Goal: Task Accomplishment & Management: Manage account settings

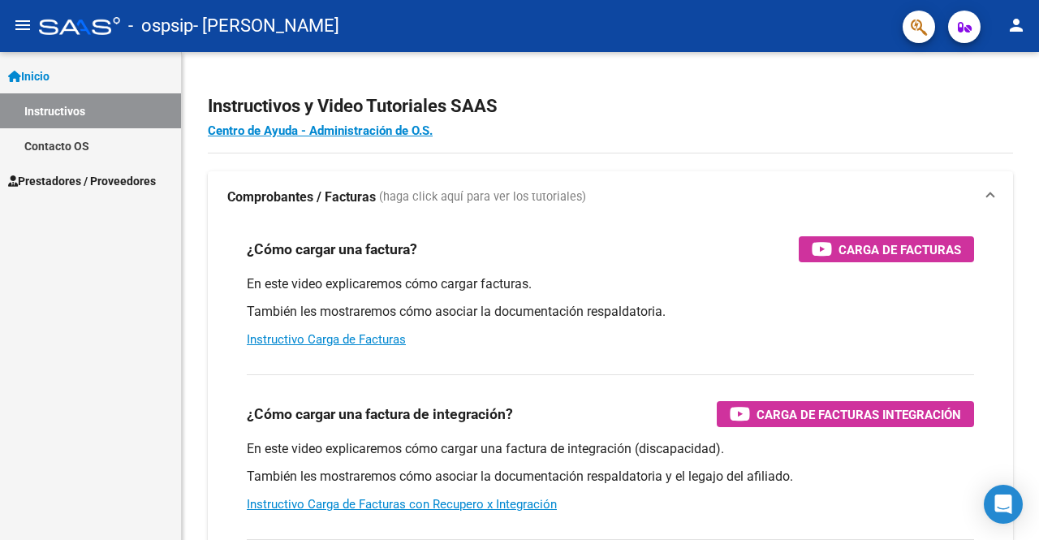
click at [77, 176] on span "Prestadores / Proveedores" at bounding box center [82, 181] width 148 height 18
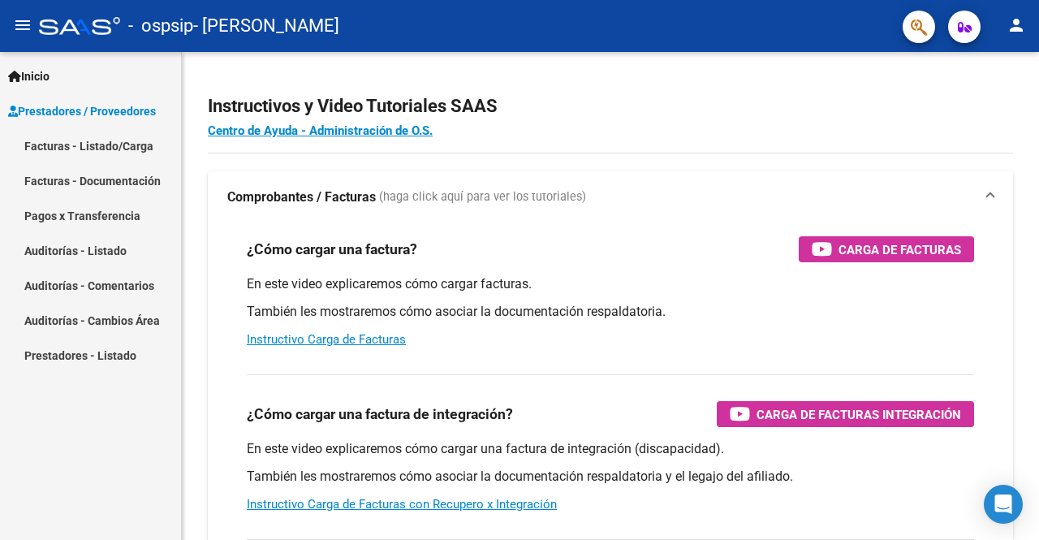
click at [77, 176] on link "Facturas - Documentación" at bounding box center [90, 180] width 181 height 35
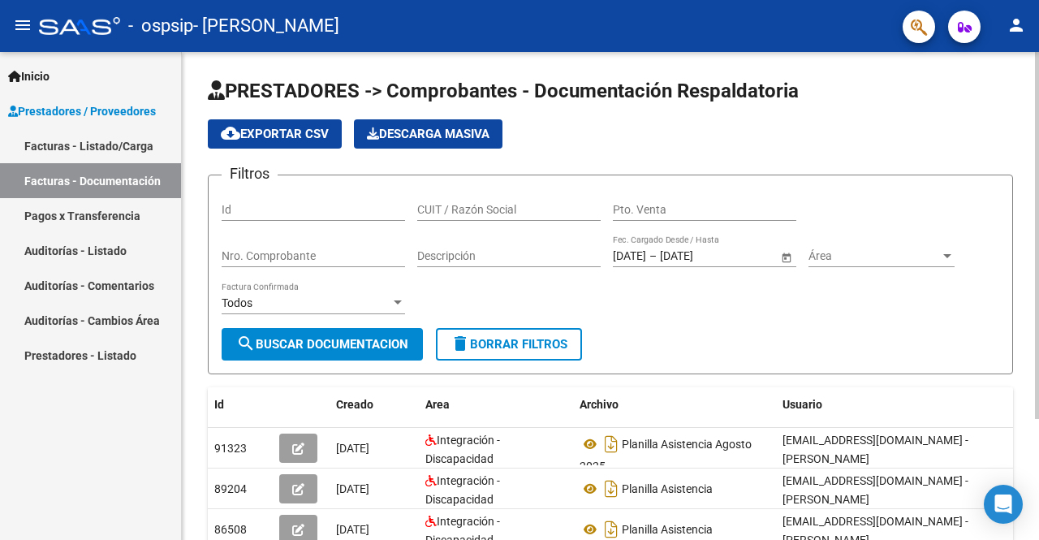
click at [1038, 432] on div at bounding box center [1037, 296] width 4 height 488
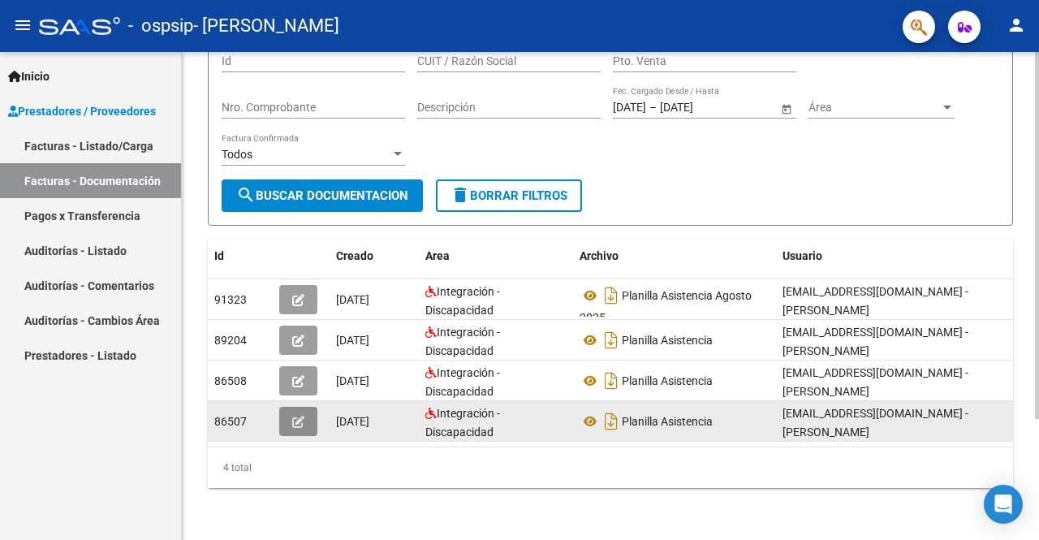
click at [302, 416] on button "button" at bounding box center [298, 421] width 38 height 29
click at [298, 416] on icon "button" at bounding box center [298, 422] width 12 height 12
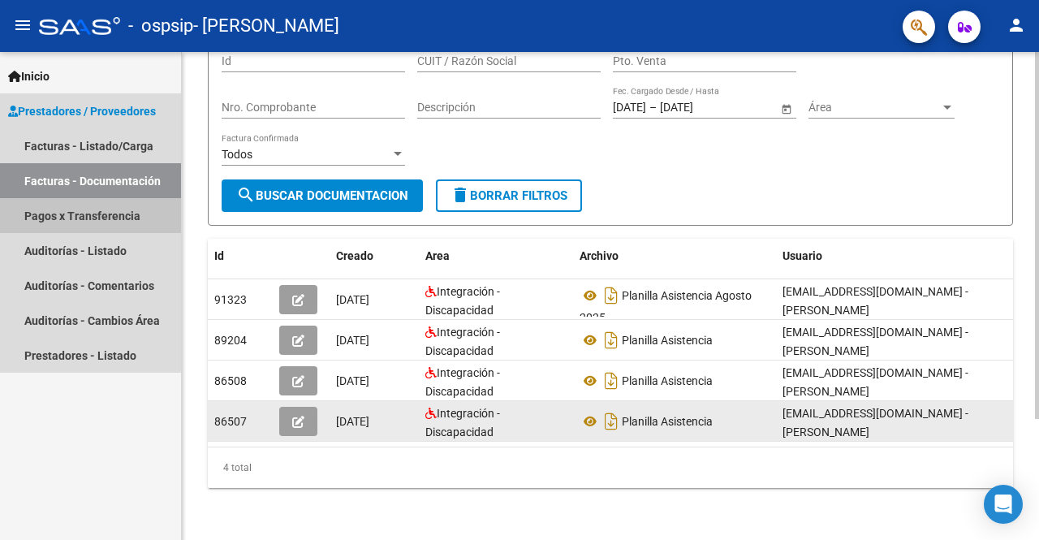
click at [41, 212] on link "Pagos x Transferencia" at bounding box center [90, 215] width 181 height 35
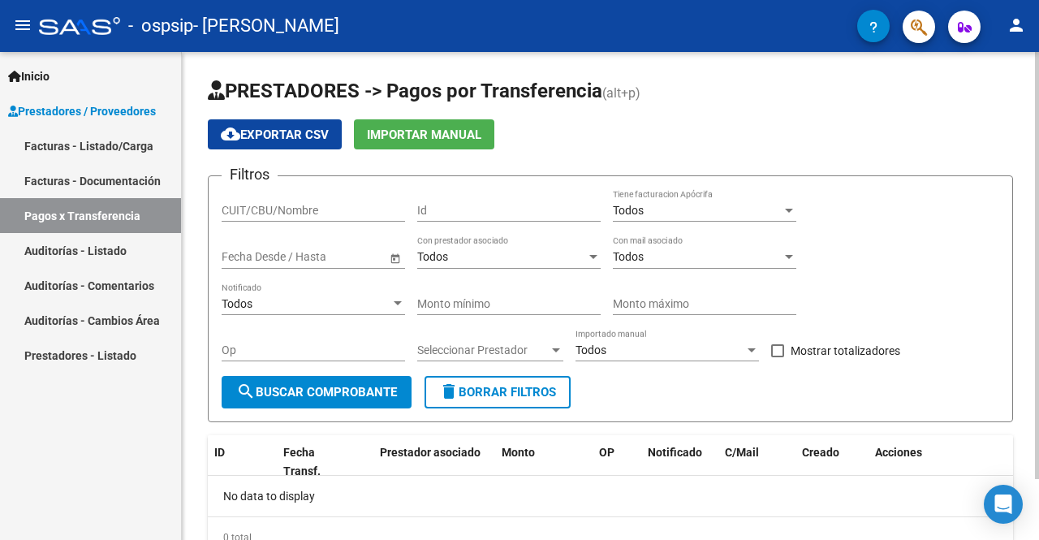
click at [1034, 520] on div "PRESTADORES -> Pagos por Transferencia (alt+p) cloud_download Exportar CSV Impo…" at bounding box center [610, 331] width 857 height 558
click at [1036, 506] on div at bounding box center [1037, 296] width 4 height 488
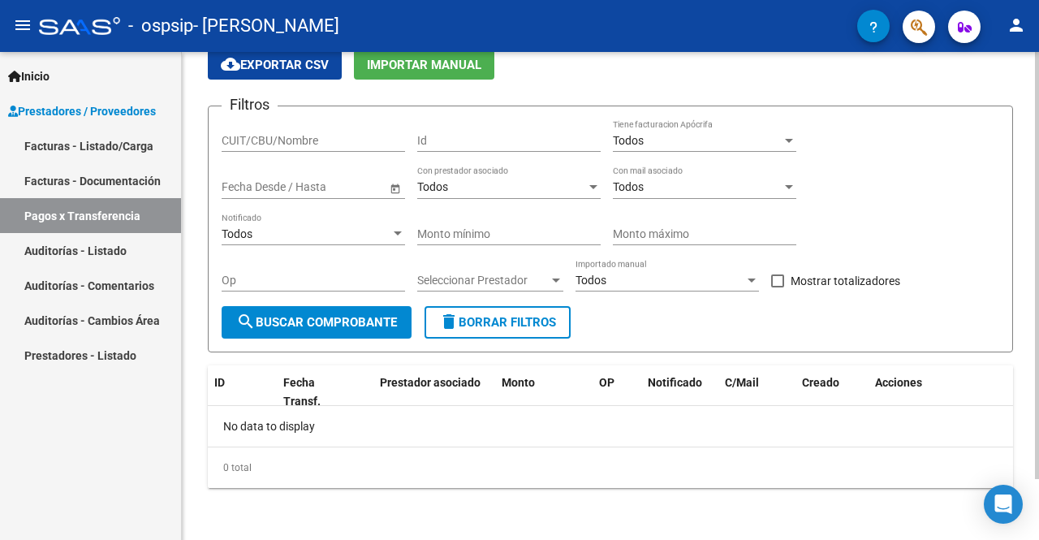
click at [1038, 74] on div at bounding box center [1037, 296] width 4 height 488
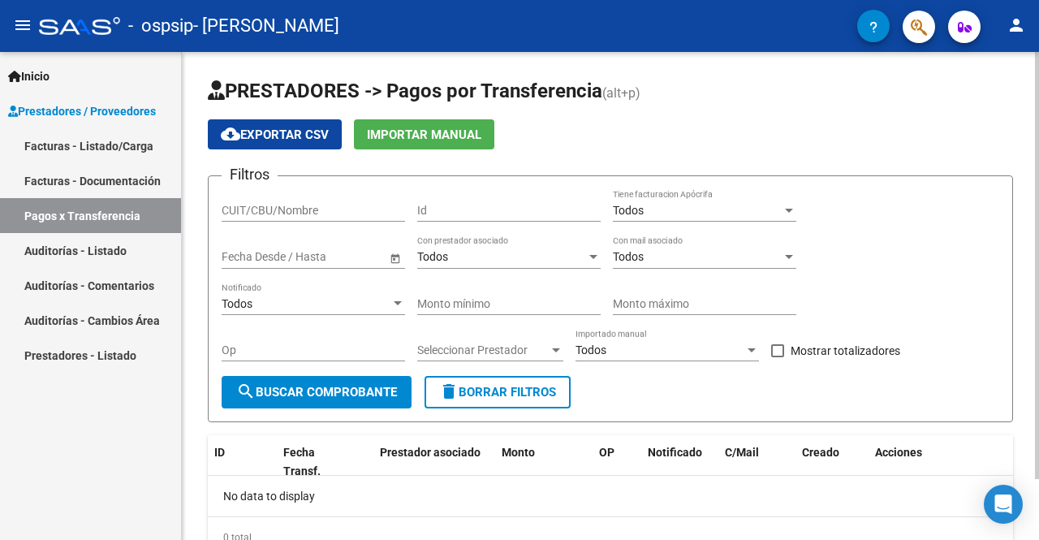
click at [677, 381] on form "Filtros CUIT/CBU/Nombre Id Todos Tiene facturacion Apócrifa Fecha inicio – Fech…" at bounding box center [610, 298] width 805 height 247
click at [1038, 494] on div at bounding box center [1037, 296] width 4 height 488
click at [1037, 104] on div at bounding box center [1037, 296] width 4 height 488
click at [1014, 25] on mat-icon "person" at bounding box center [1016, 24] width 19 height 19
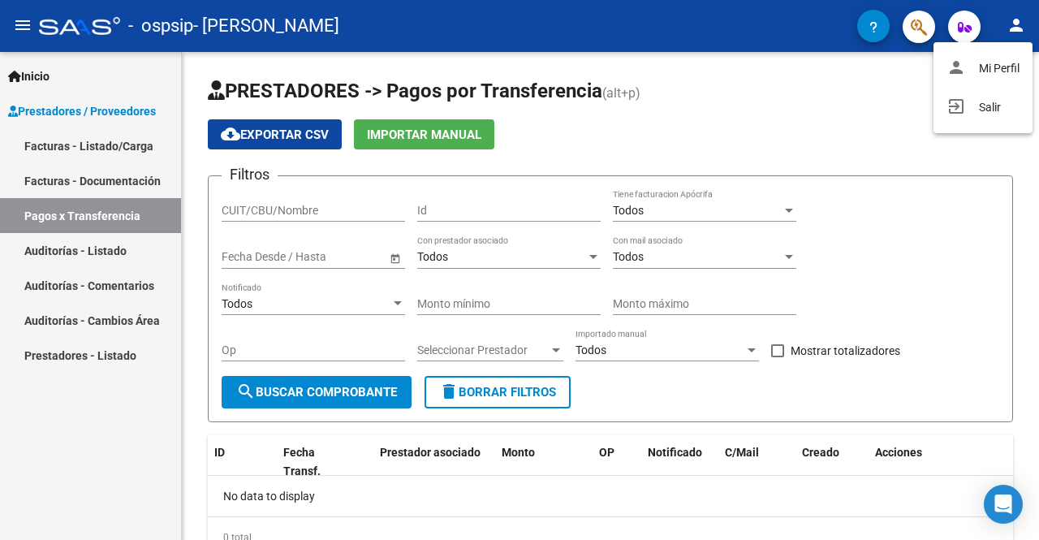
click at [740, 126] on div at bounding box center [519, 270] width 1039 height 540
click at [112, 358] on link "Prestadores - Listado" at bounding box center [90, 355] width 181 height 35
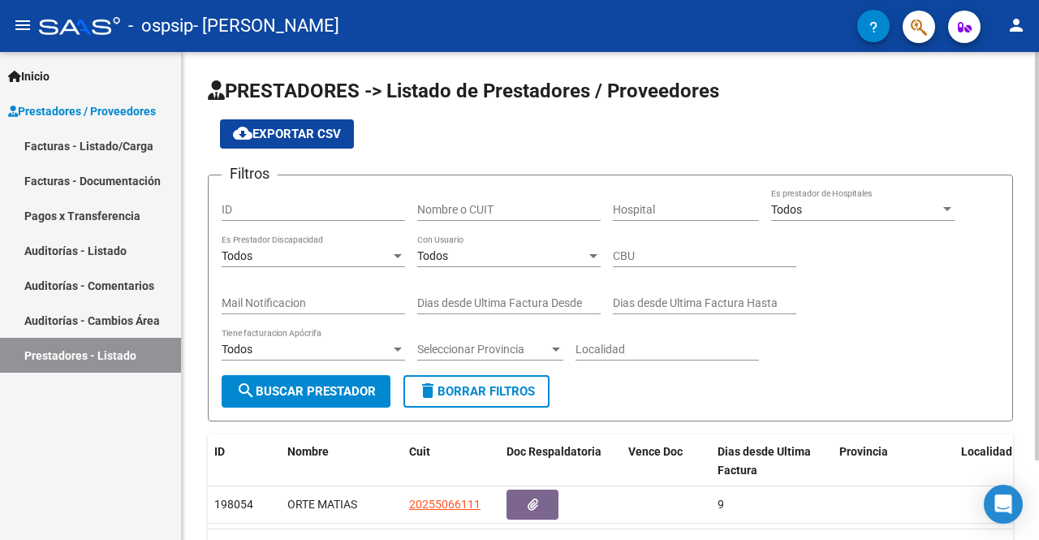
click at [1038, 513] on div at bounding box center [1037, 296] width 4 height 488
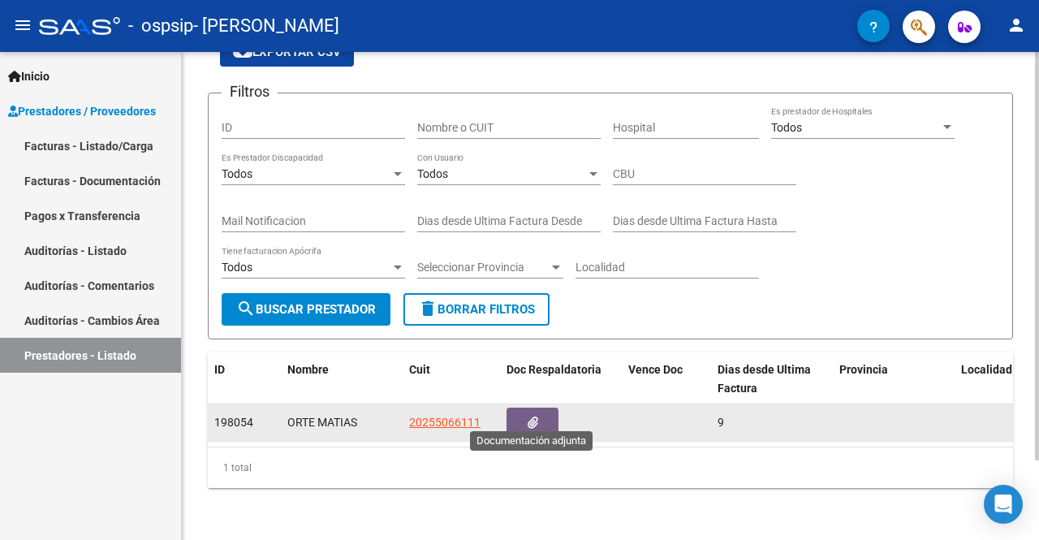
click at [545, 408] on button "button" at bounding box center [533, 423] width 52 height 30
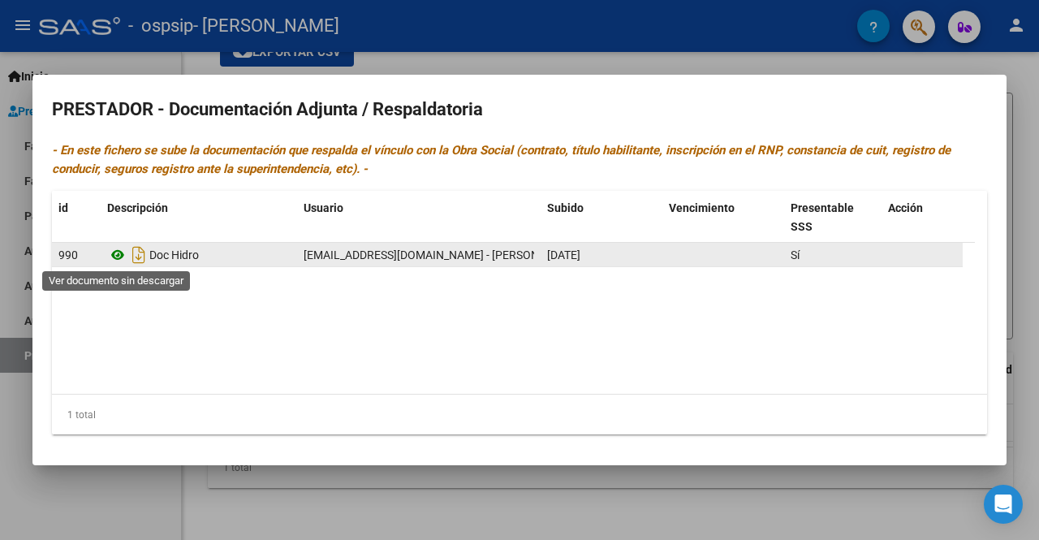
click at [120, 252] on icon at bounding box center [117, 254] width 21 height 19
